Goal: Transaction & Acquisition: Subscribe to service/newsletter

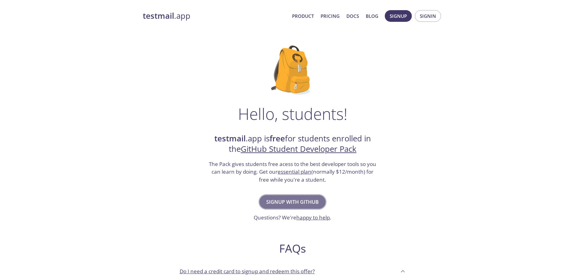
click at [277, 201] on span "Signup with GitHub" at bounding box center [292, 201] width 52 height 9
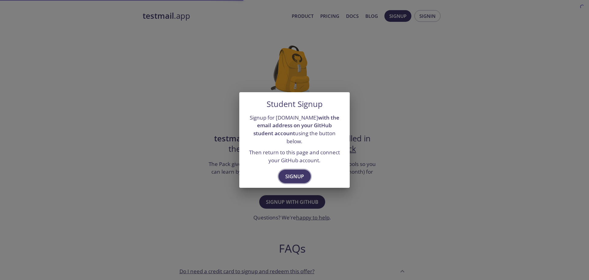
click at [288, 172] on span "Signup" at bounding box center [294, 176] width 19 height 9
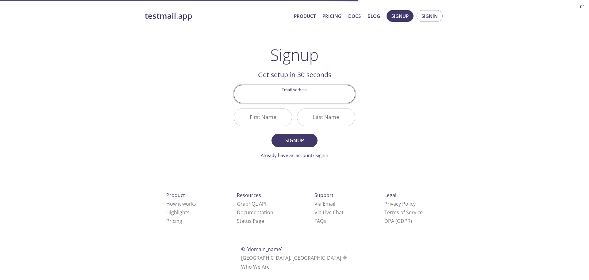
click at [303, 93] on input "Email Address" at bounding box center [294, 93] width 121 height 17
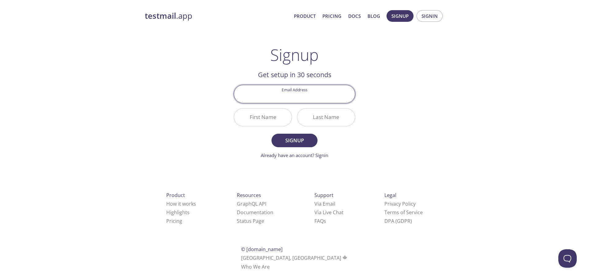
type input "[EMAIL_ADDRESS][DOMAIN_NAME]"
click at [277, 112] on input "First Name" at bounding box center [263, 116] width 58 height 17
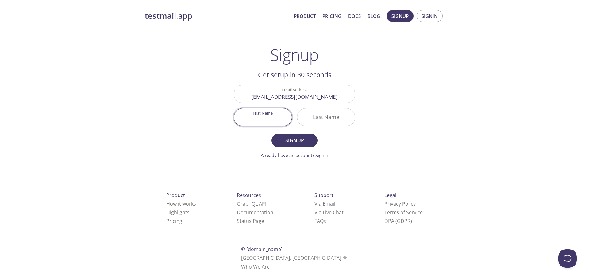
click at [273, 120] on input "First Name" at bounding box center [263, 116] width 58 height 17
click at [257, 118] on input "SyedMehfooz" at bounding box center [263, 116] width 58 height 17
type input "[PERSON_NAME]"
click at [314, 117] on input "Last Name" at bounding box center [326, 116] width 58 height 17
click at [328, 118] on input "CS" at bounding box center [326, 116] width 58 height 17
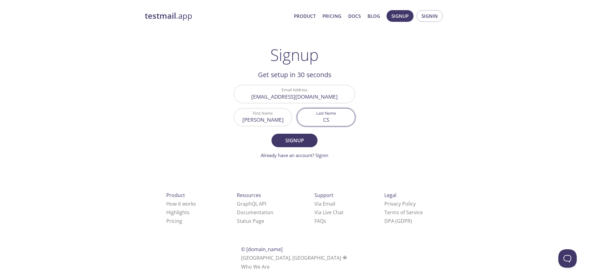
click at [327, 118] on input "CS" at bounding box center [326, 116] width 58 height 17
click at [334, 114] on input "C S" at bounding box center [326, 116] width 58 height 17
type input "C S"
click at [292, 141] on span "Signup" at bounding box center [294, 140] width 33 height 9
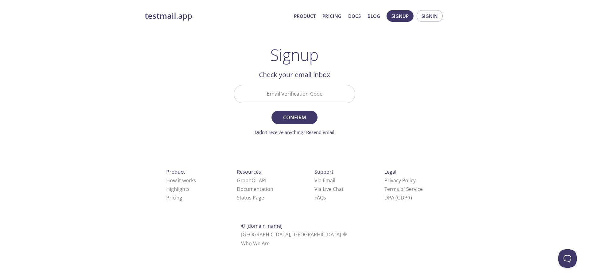
click at [288, 96] on input "Email Verification Code" at bounding box center [294, 93] width 121 height 17
paste input "VN237UJ"
type input "VN237UJ"
click at [294, 113] on span "Confirm" at bounding box center [294, 117] width 33 height 9
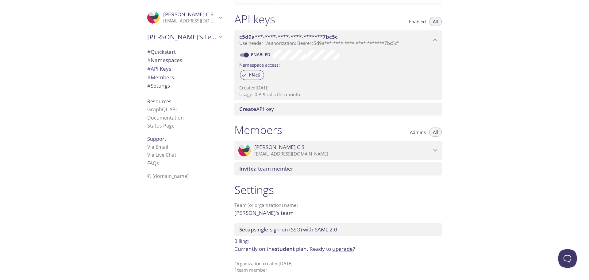
scroll to position [157, 0]
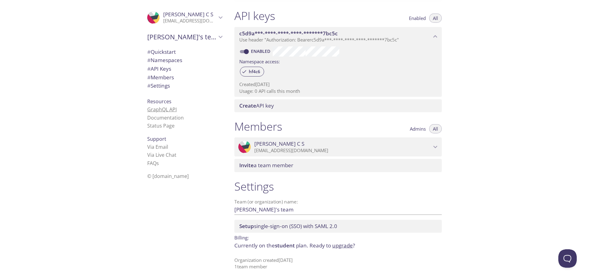
click at [159, 109] on link "GraphQL API" at bounding box center [161, 109] width 29 height 7
click at [166, 86] on span "# Settings" at bounding box center [158, 85] width 23 height 7
click at [160, 68] on span "# API Keys" at bounding box center [159, 68] width 24 height 7
click at [163, 52] on span "# Quickstart" at bounding box center [161, 51] width 29 height 7
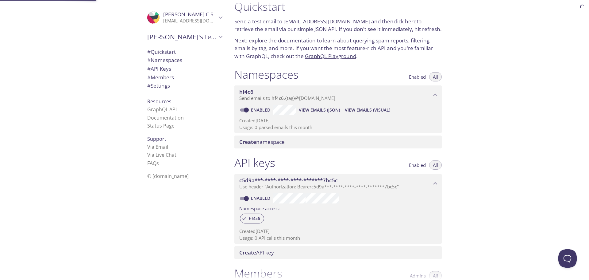
scroll to position [10, 0]
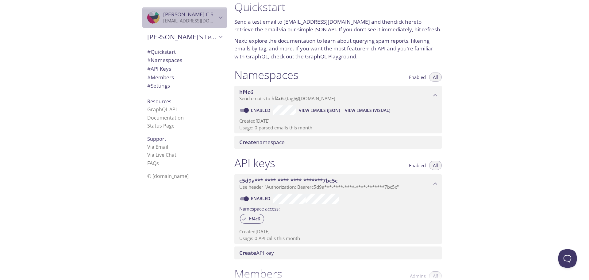
click at [159, 10] on div ".cls-1 { fill: #6d5ca8; } .cls-2 { fill: #3fc191; } .cls-3 { fill: #3b4752; } .…" at bounding box center [184, 17] width 85 height 20
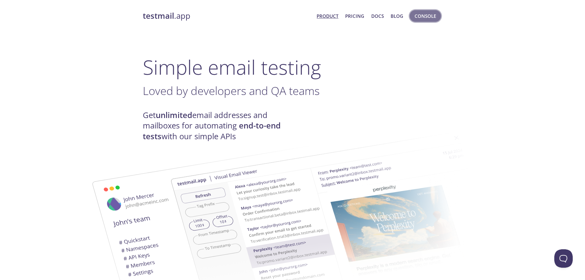
click at [419, 18] on span "Console" at bounding box center [424, 16] width 21 height 8
